Goal: Information Seeking & Learning: Learn about a topic

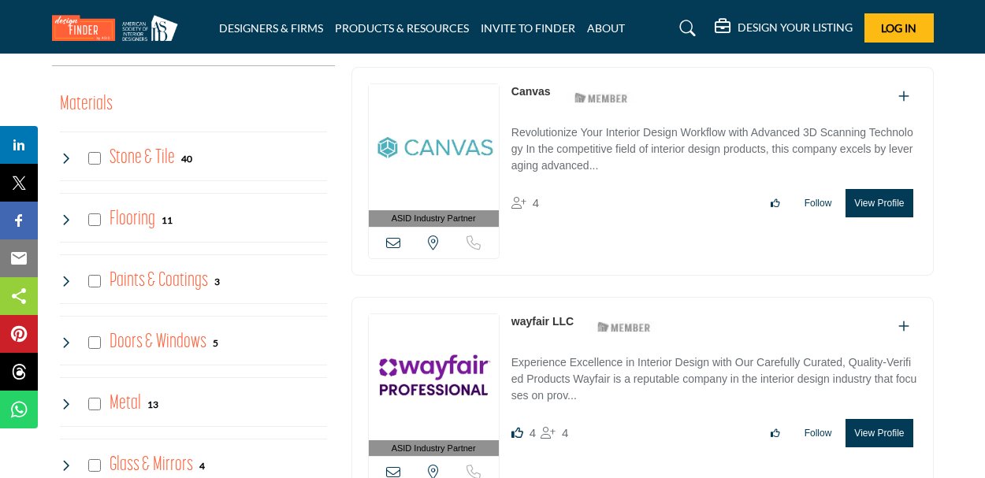
scroll to position [1066, 0]
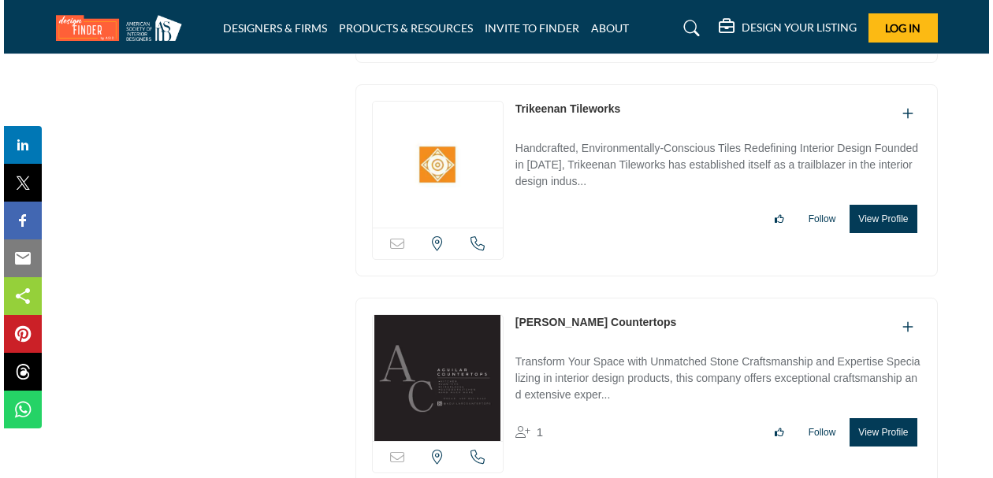
scroll to position [5457, 0]
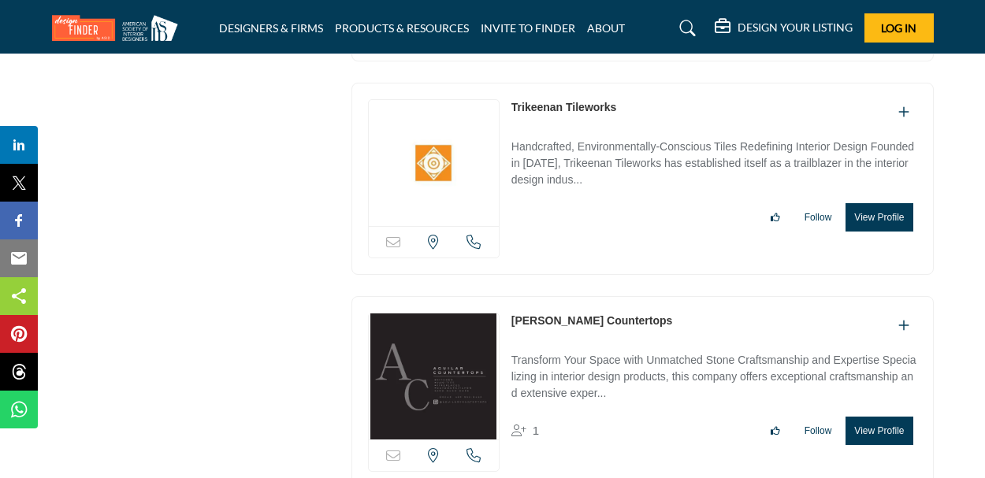
click at [881, 232] on button "View Profile" at bounding box center [879, 217] width 67 height 28
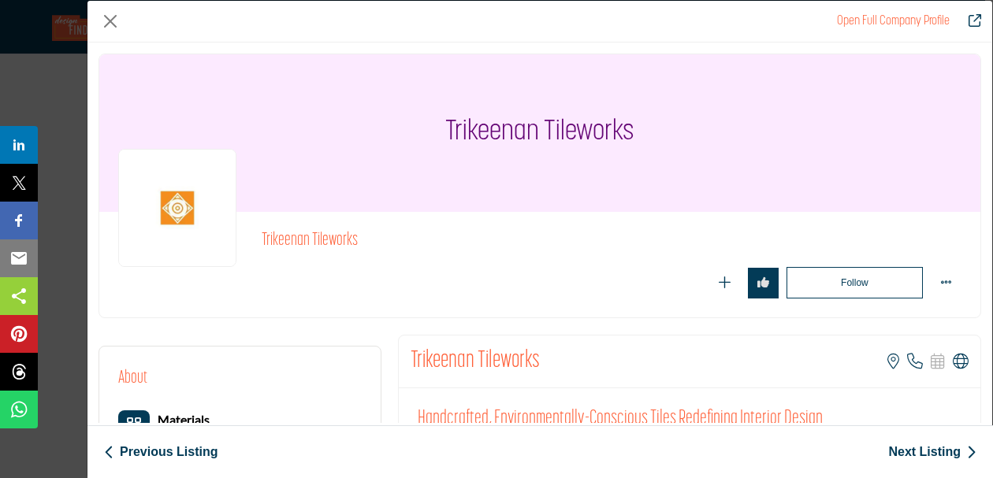
scroll to position [0, 0]
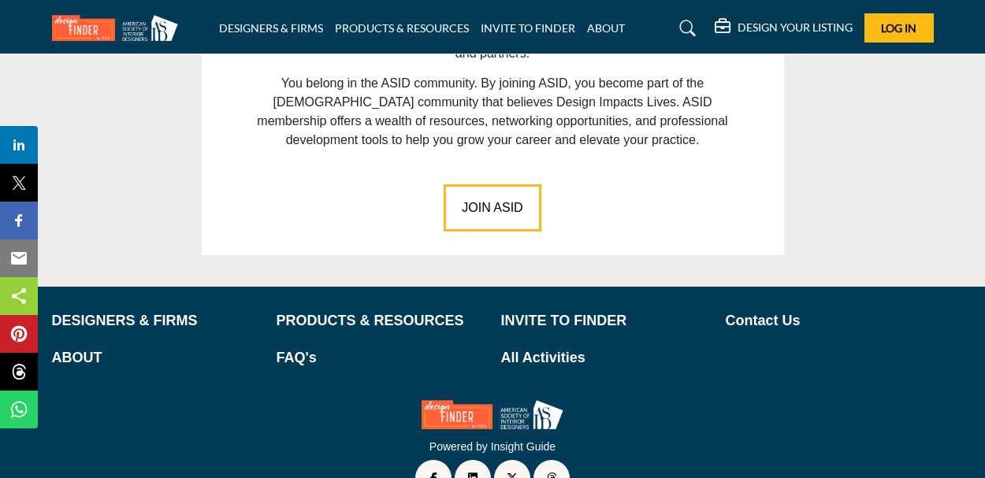
scroll to position [2341, 0]
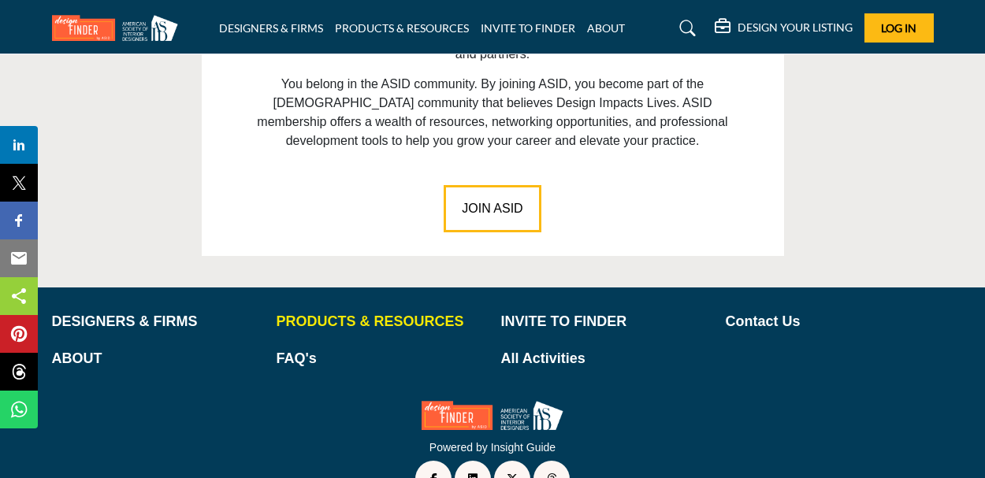
click at [403, 311] on p "PRODUCTS & RESOURCES" at bounding box center [381, 321] width 208 height 21
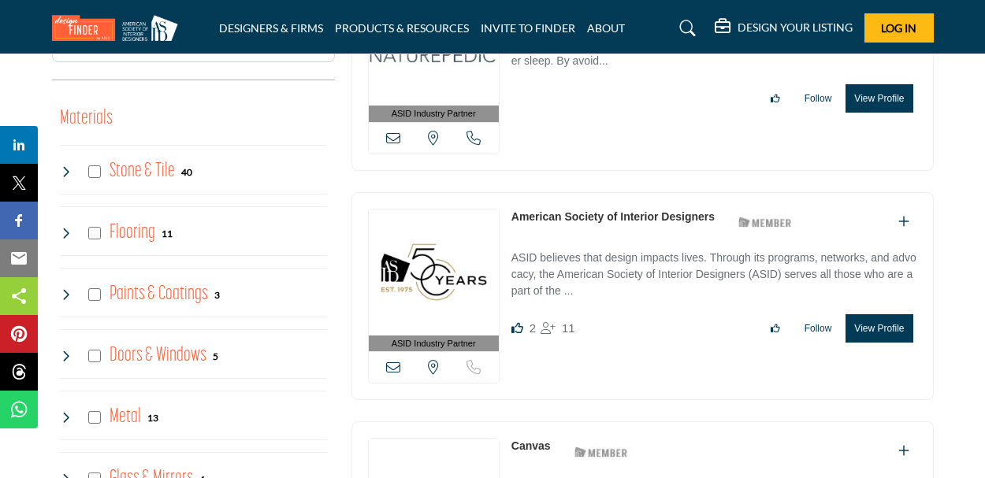
scroll to position [712, 0]
click at [149, 166] on h4 "Stone & Tile" at bounding box center [142, 172] width 65 height 28
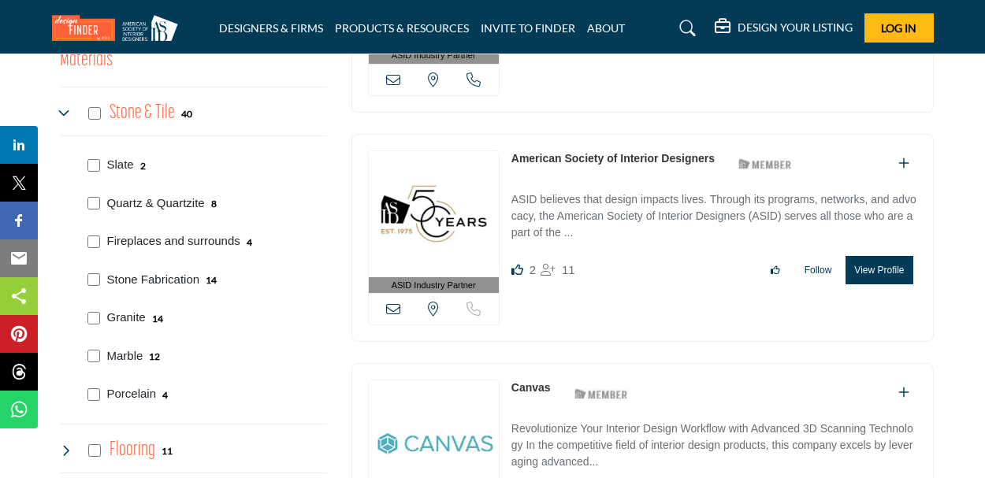
scroll to position [798, 0]
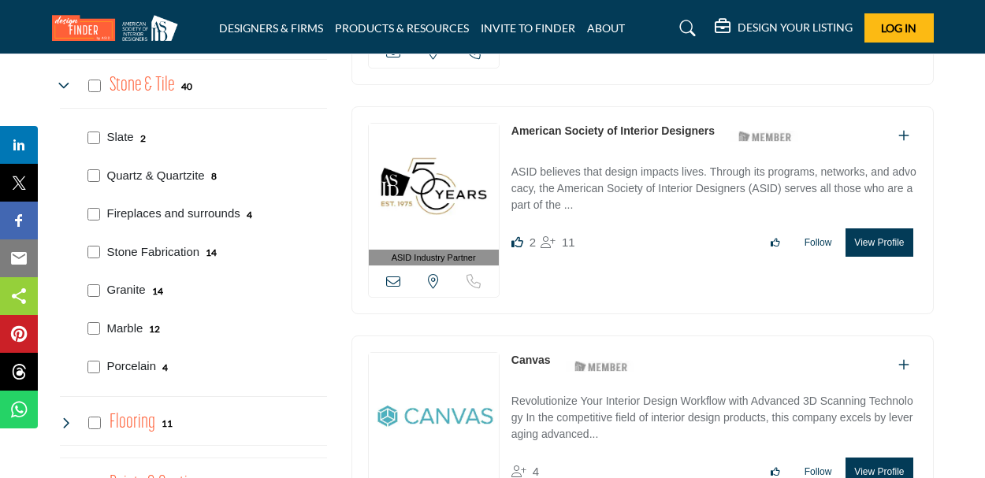
click at [128, 363] on p "Porcelain" at bounding box center [132, 367] width 50 height 18
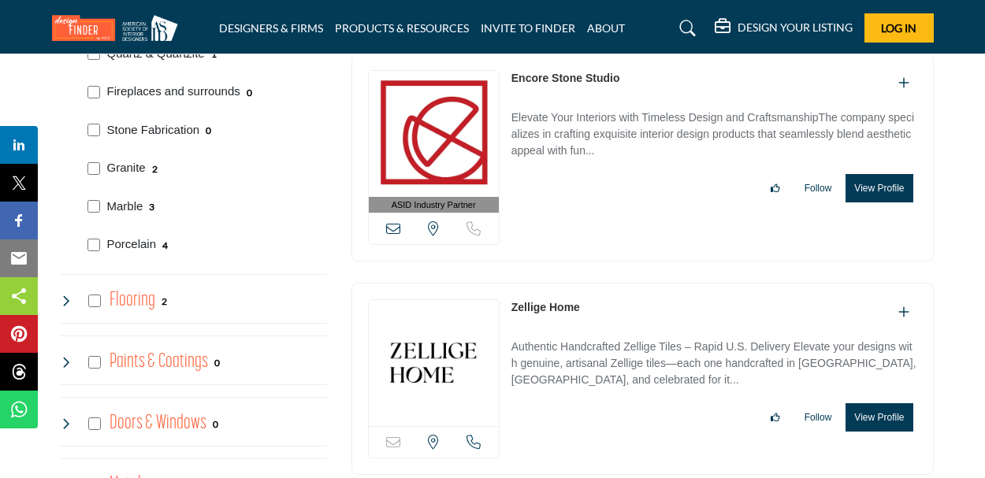
scroll to position [919, 0]
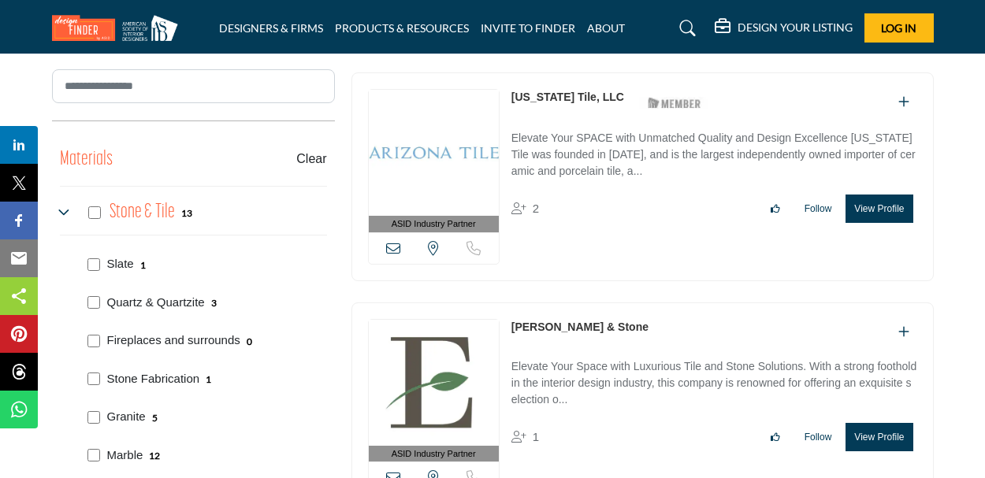
scroll to position [748, 0]
